Goal: Ask a question

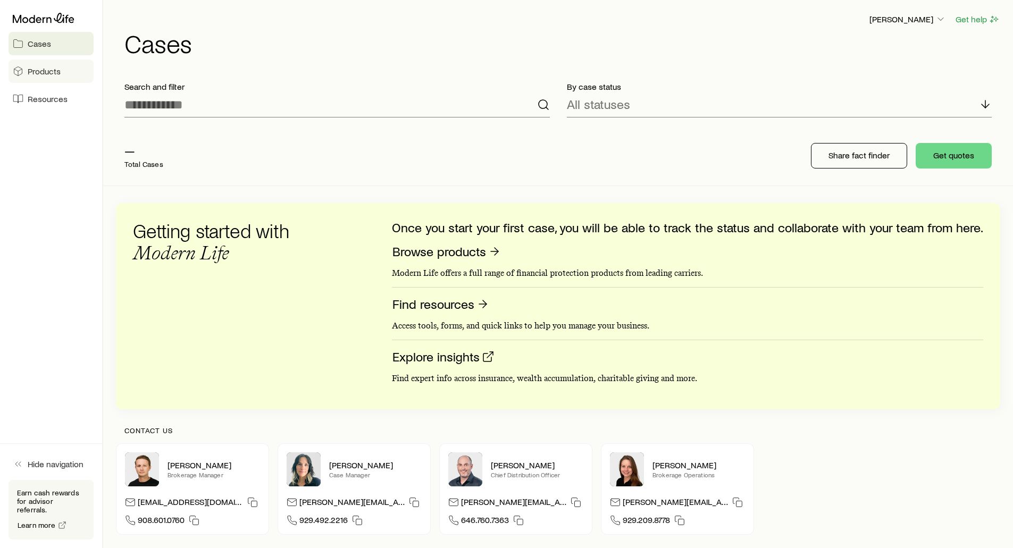
click at [41, 70] on span "Products" at bounding box center [44, 71] width 33 height 11
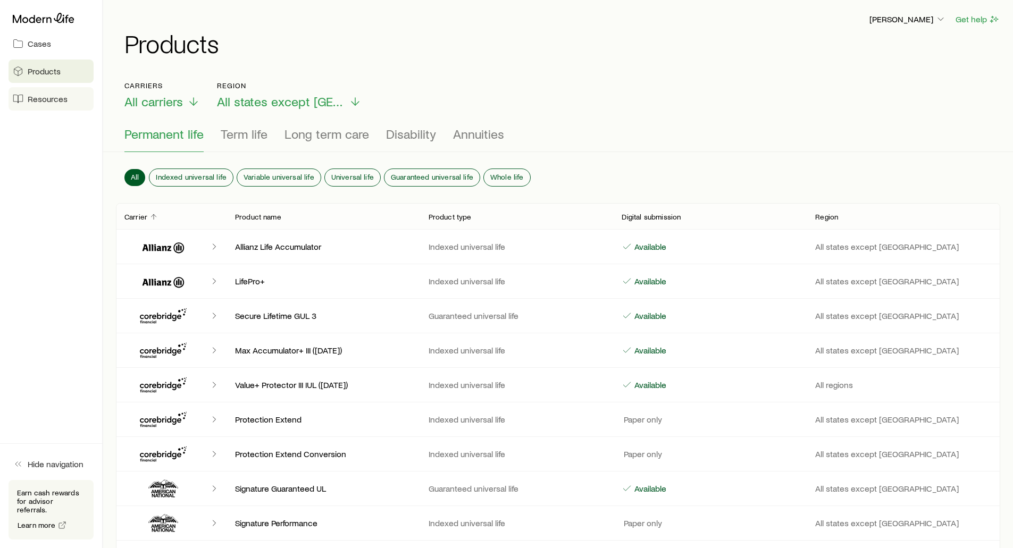
click at [39, 98] on span "Resources" at bounding box center [48, 99] width 40 height 11
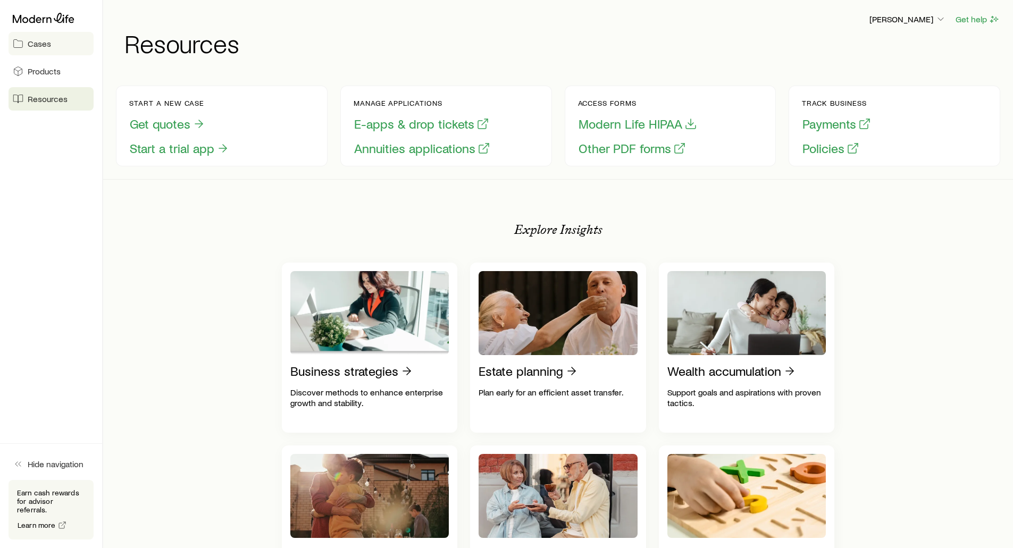
click at [45, 46] on span "Cases" at bounding box center [39, 43] width 23 height 11
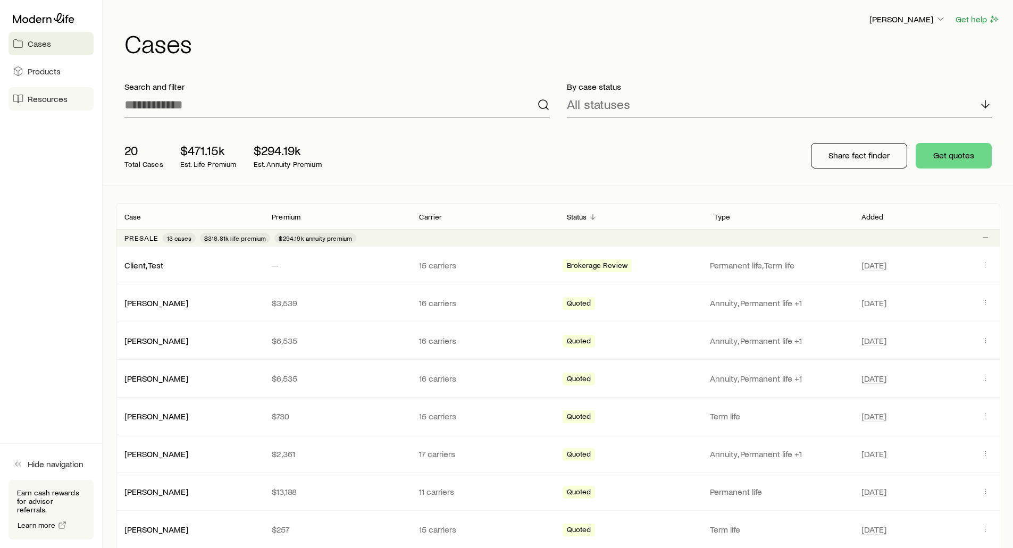
click at [56, 102] on span "Resources" at bounding box center [48, 99] width 40 height 11
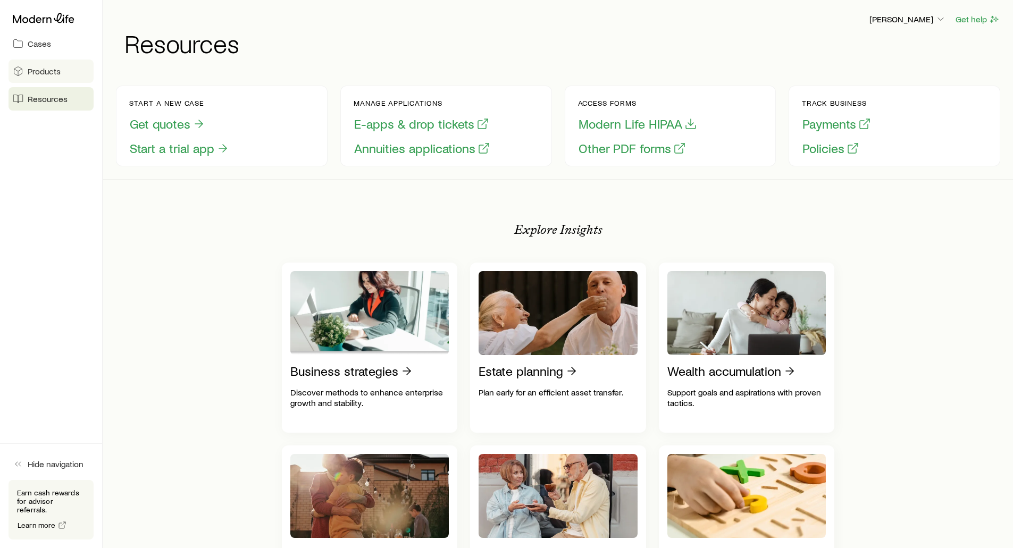
click at [46, 75] on span "Products" at bounding box center [44, 71] width 33 height 11
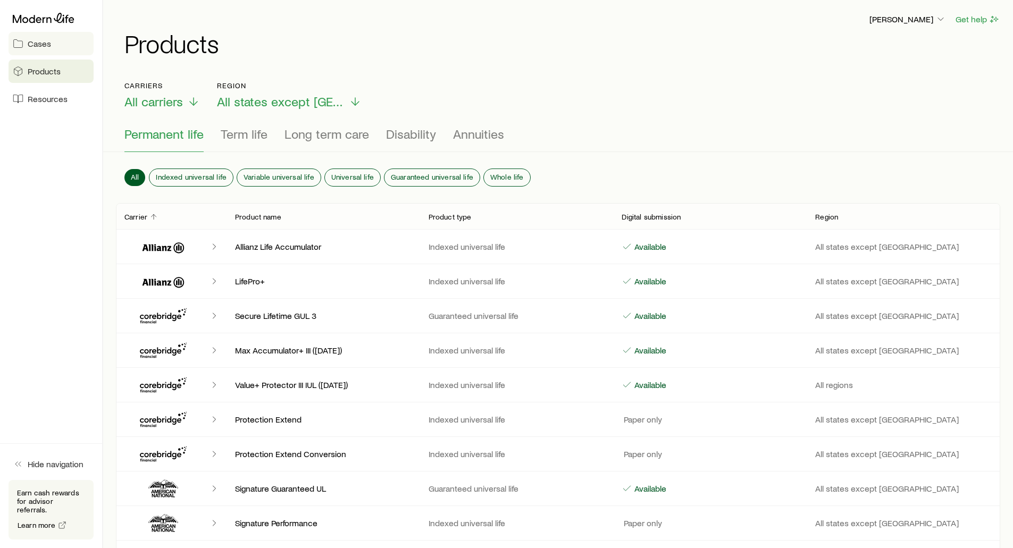
click at [43, 48] on span "Cases" at bounding box center [39, 43] width 23 height 11
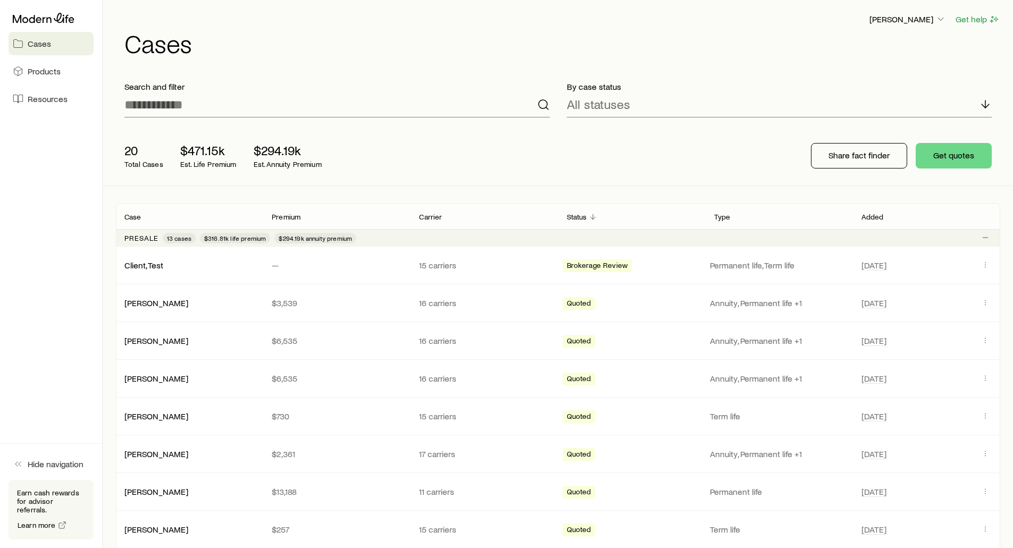
click at [285, 74] on div "Search and filter" at bounding box center [337, 99] width 442 height 53
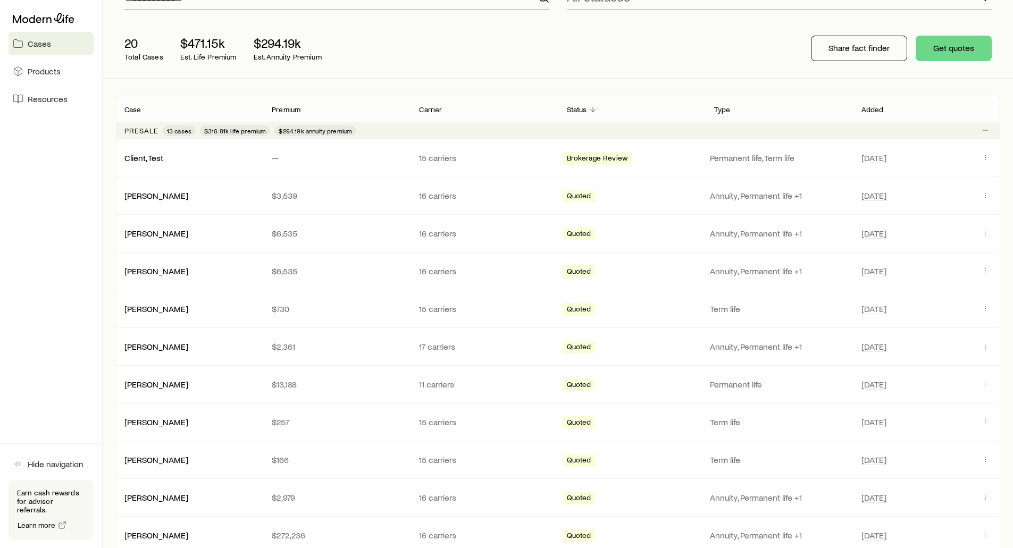
scroll to position [106, 0]
click at [52, 74] on span "Products" at bounding box center [44, 71] width 33 height 11
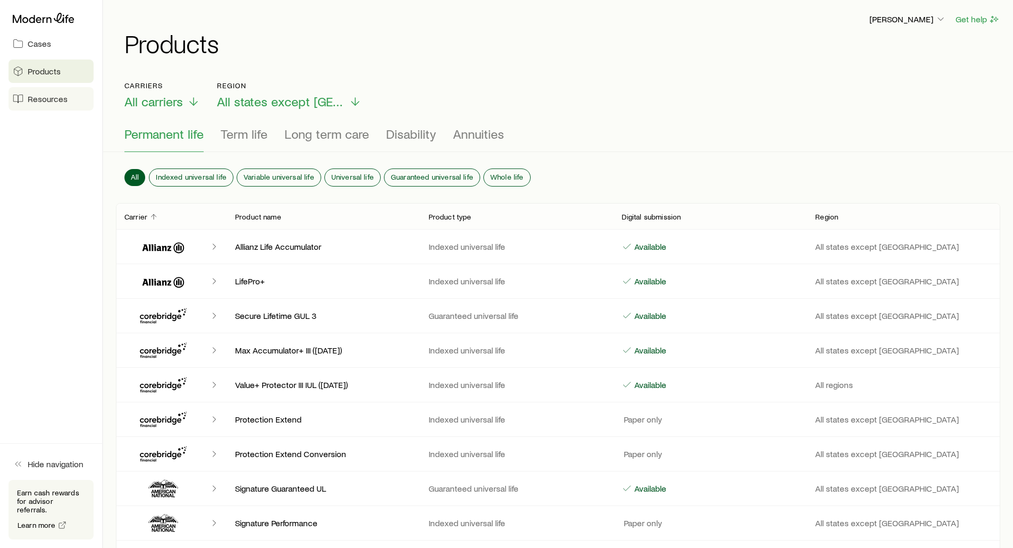
click at [37, 98] on span "Resources" at bounding box center [48, 99] width 40 height 11
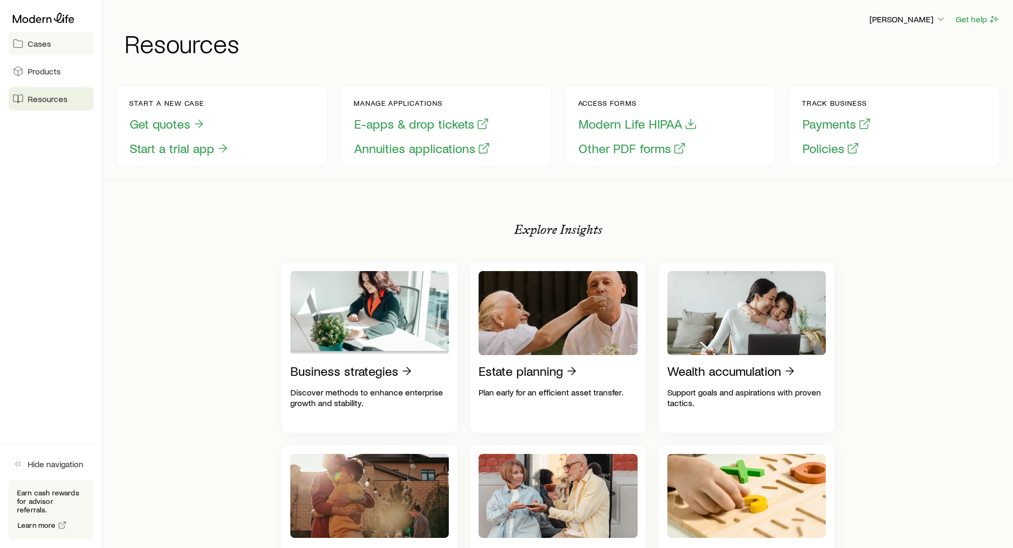
click at [44, 46] on span "Cases" at bounding box center [39, 43] width 23 height 11
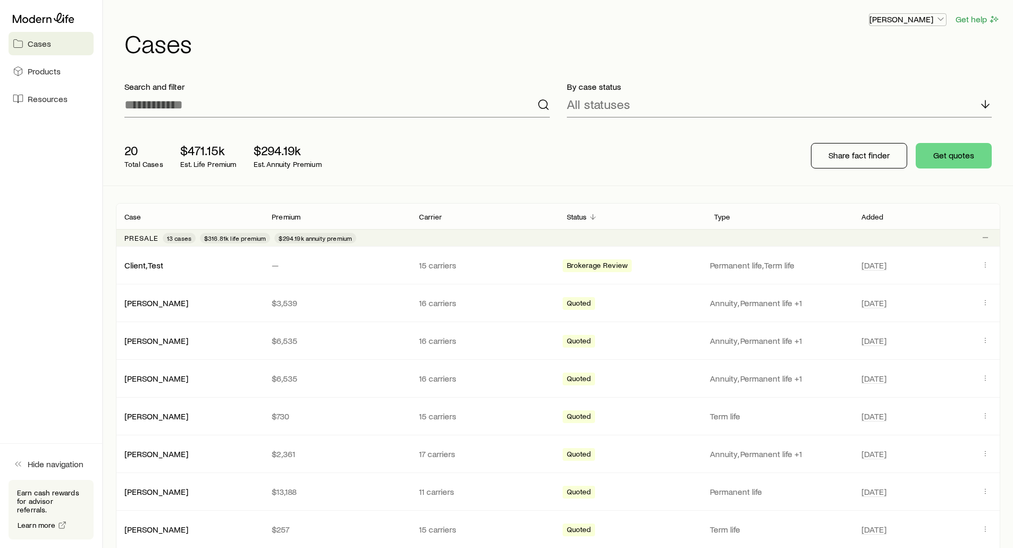
click at [917, 14] on p "[PERSON_NAME]" at bounding box center [907, 19] width 77 height 11
click at [977, 21] on button "Get help" at bounding box center [977, 19] width 45 height 12
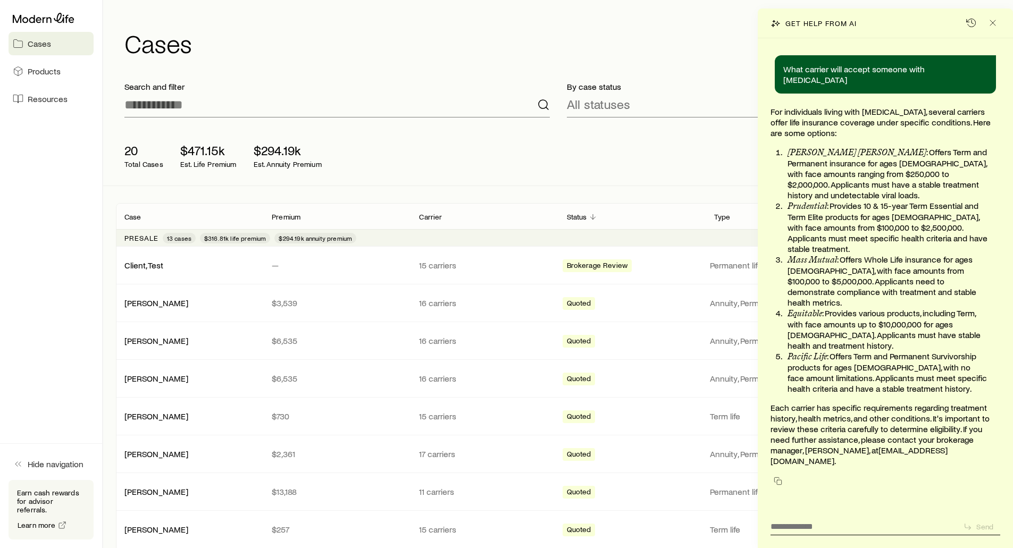
scroll to position [124377, 0]
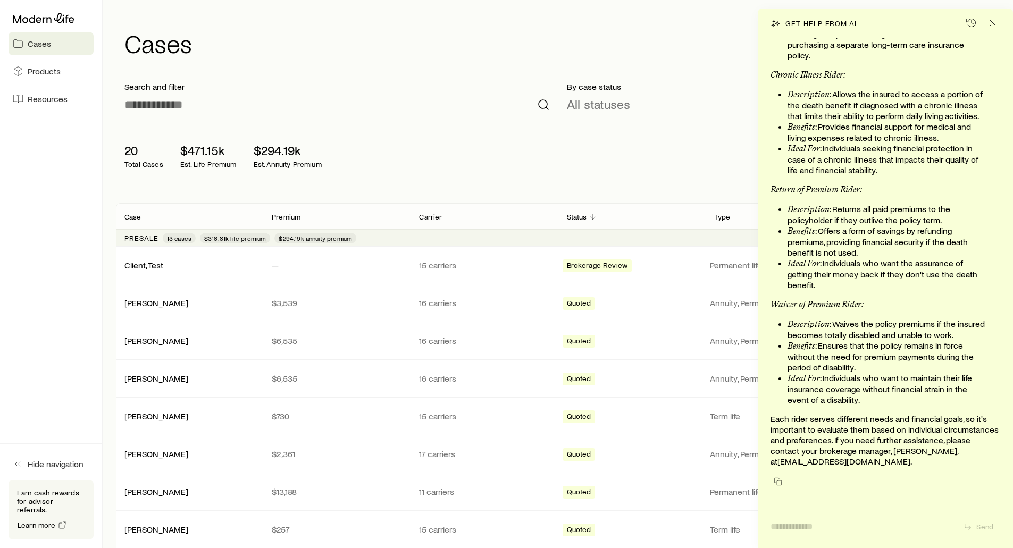
click at [798, 526] on textarea at bounding box center [863, 523] width 184 height 16
type textarea "**********"
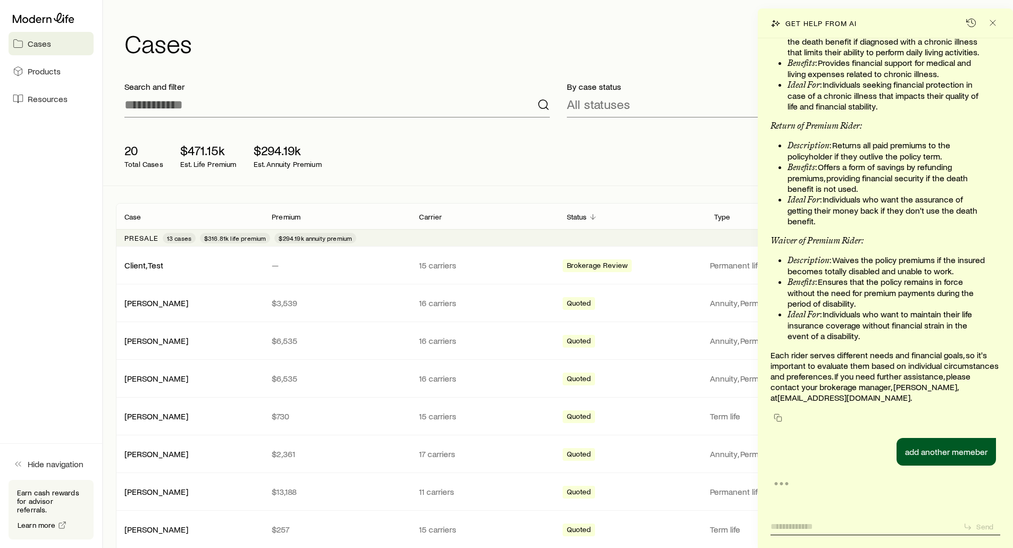
scroll to position [124440, 0]
click at [790, 521] on textarea at bounding box center [863, 523] width 184 height 16
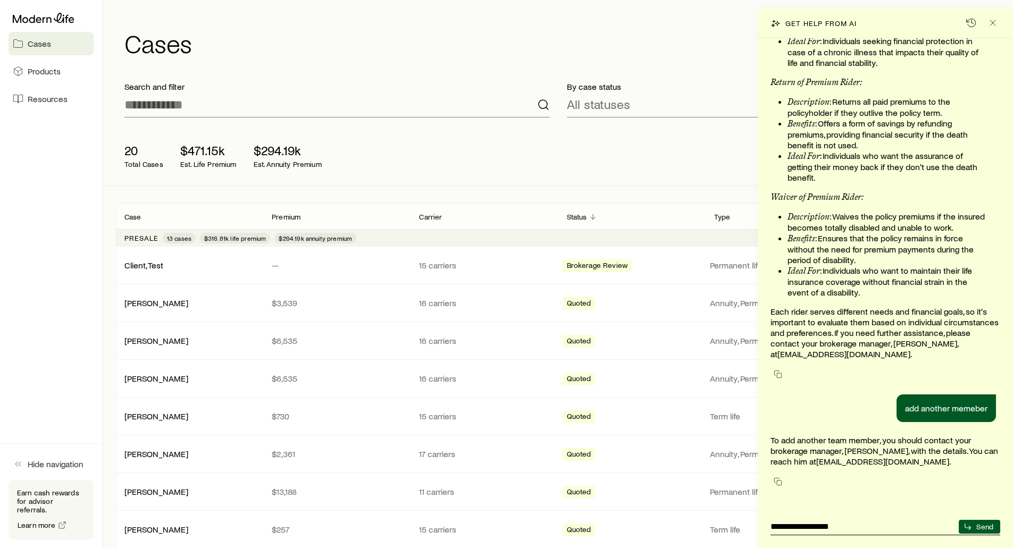
scroll to position [124484, 0]
type textarea "**********"
click at [993, 23] on icon "Close" at bounding box center [993, 23] width 11 height 11
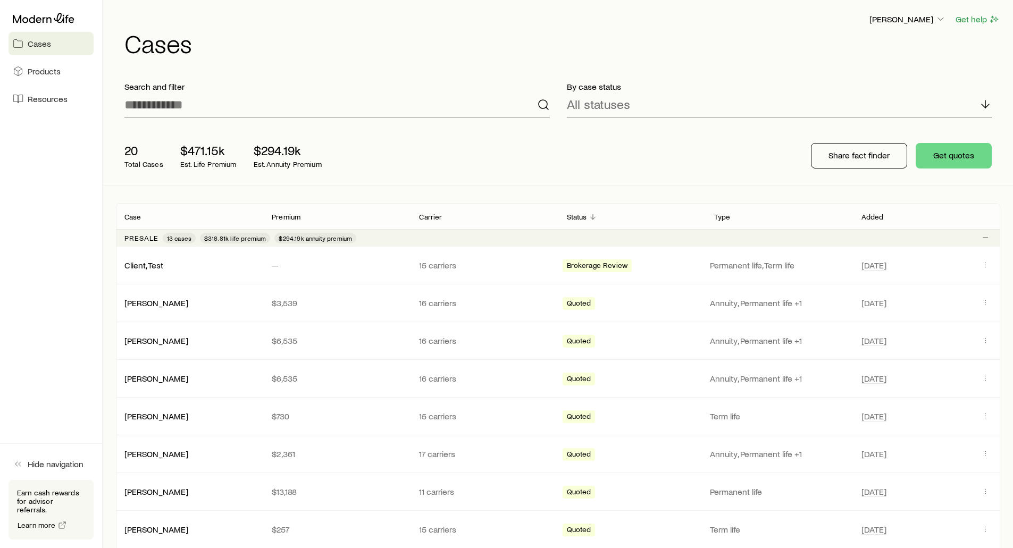
scroll to position [106658, 0]
